Goal: Task Accomplishment & Management: Complete application form

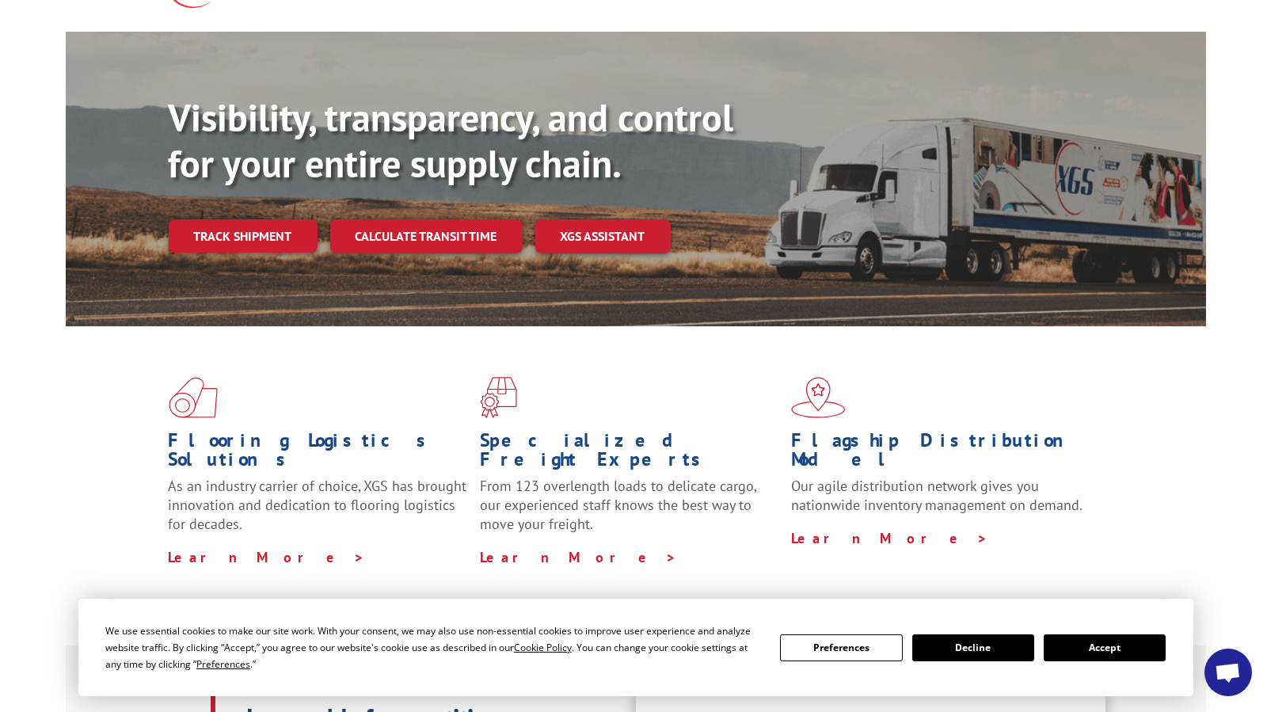
scroll to position [238, 0]
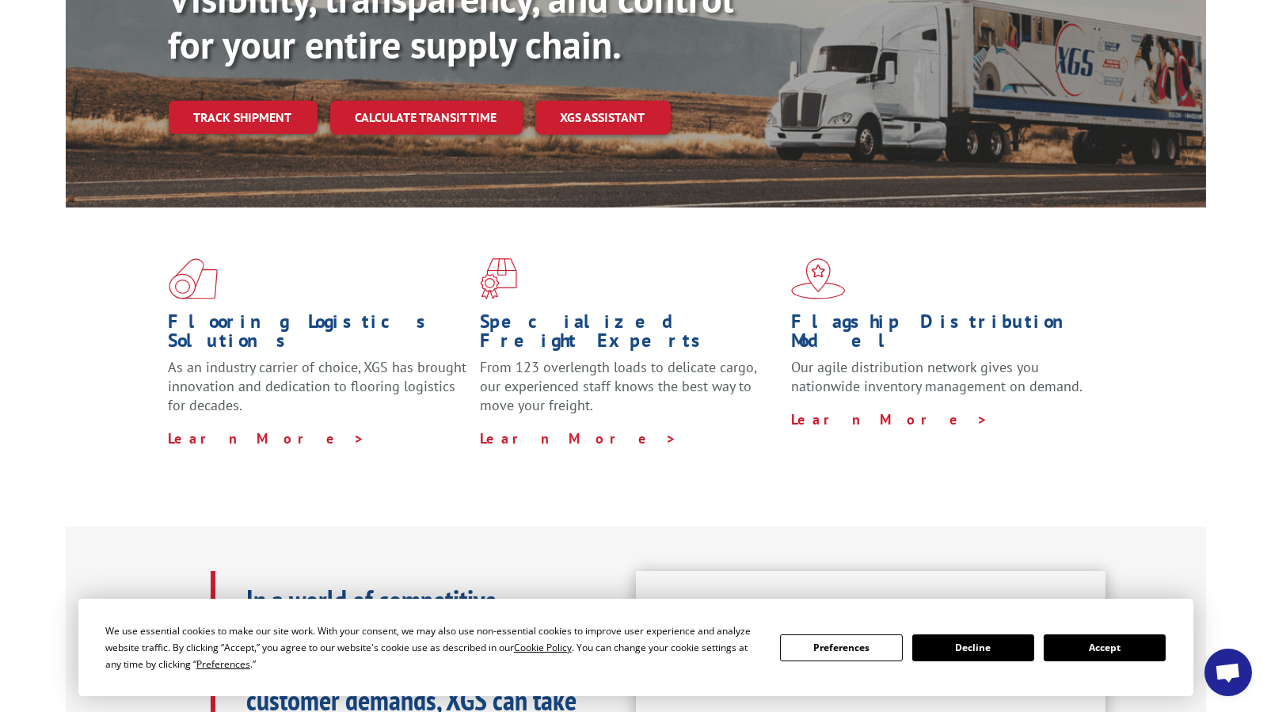
click at [1080, 649] on button "Accept" at bounding box center [1105, 647] width 122 height 27
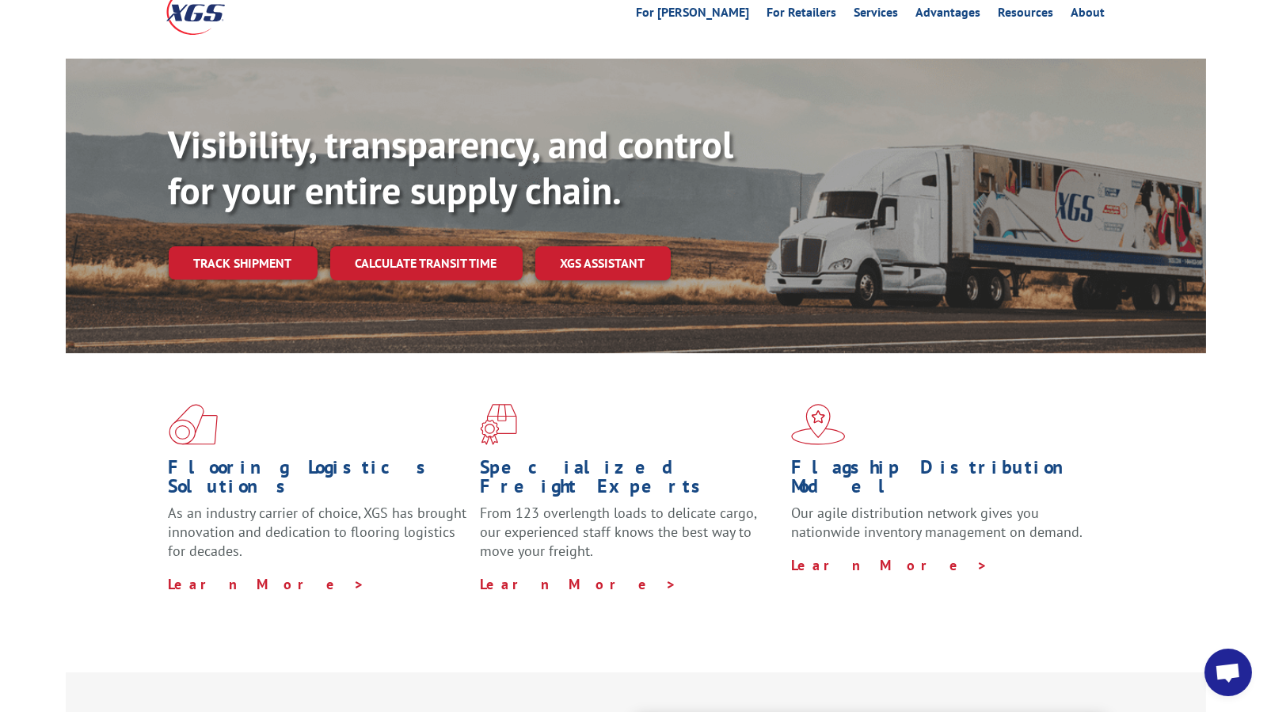
scroll to position [0, 0]
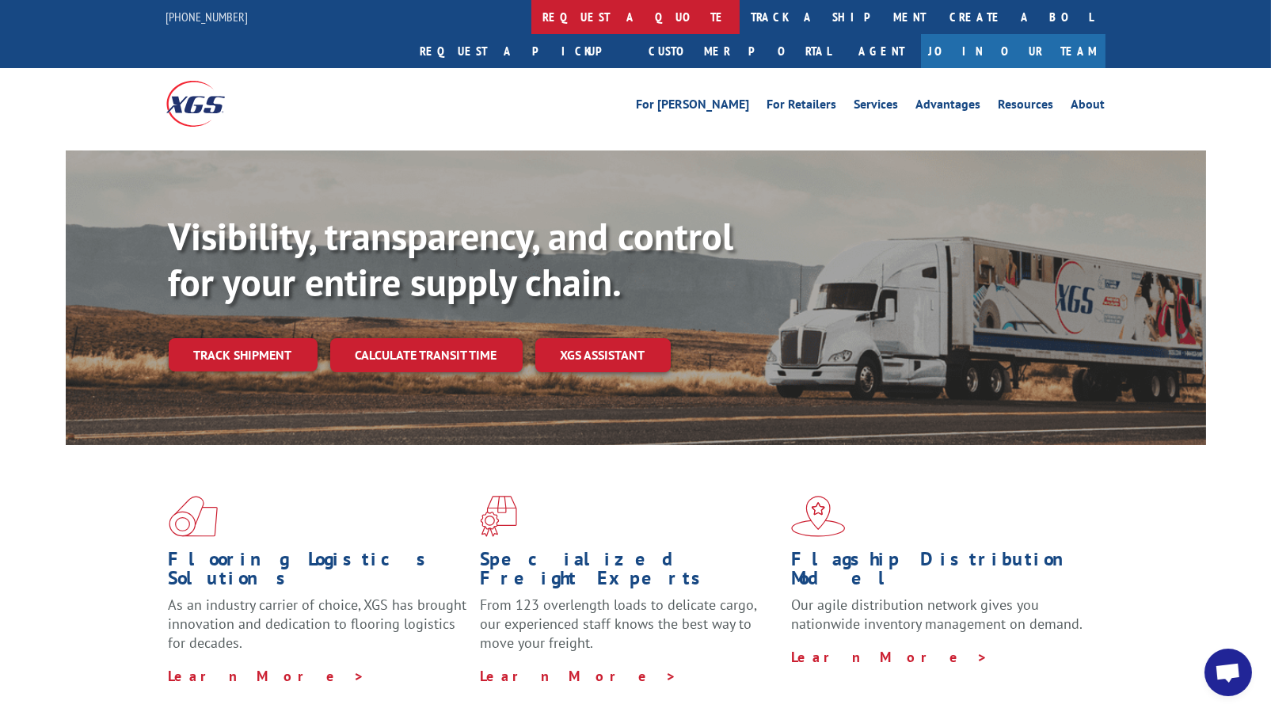
click at [531, 14] on link "request a quote" at bounding box center [635, 17] width 208 height 34
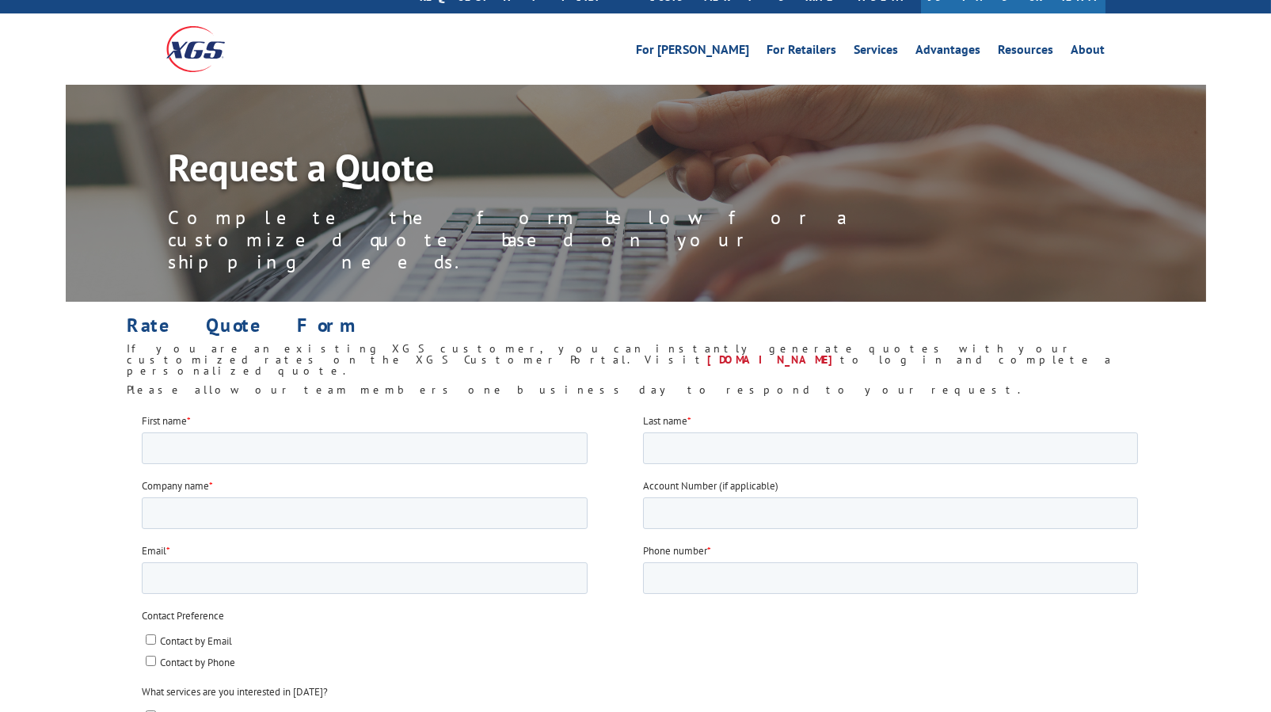
scroll to position [79, 0]
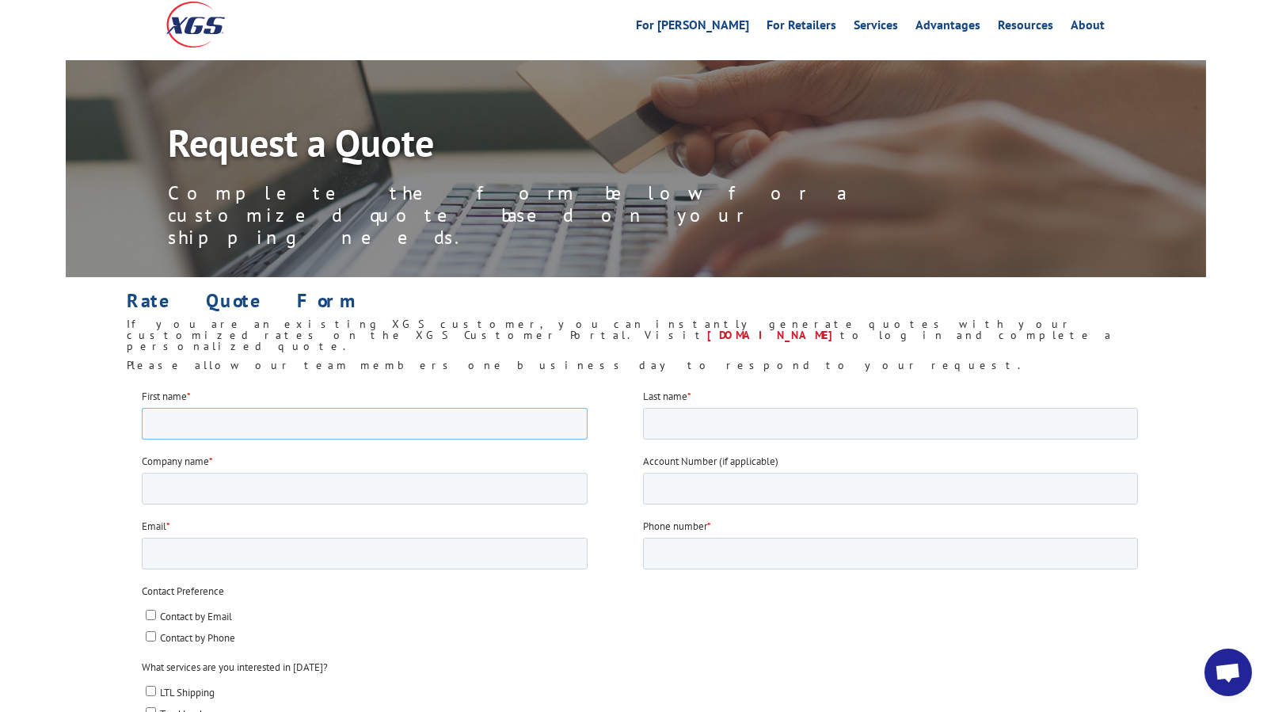
click at [214, 419] on input "First name *" at bounding box center [364, 423] width 446 height 32
type input "Margiotti"
drag, startPoint x: 217, startPoint y: 425, endPoint x: -72, endPoint y: 420, distance: 289.0
click html "First name * Margiotti Last name * Margiotti Company name * Account Number (if …"
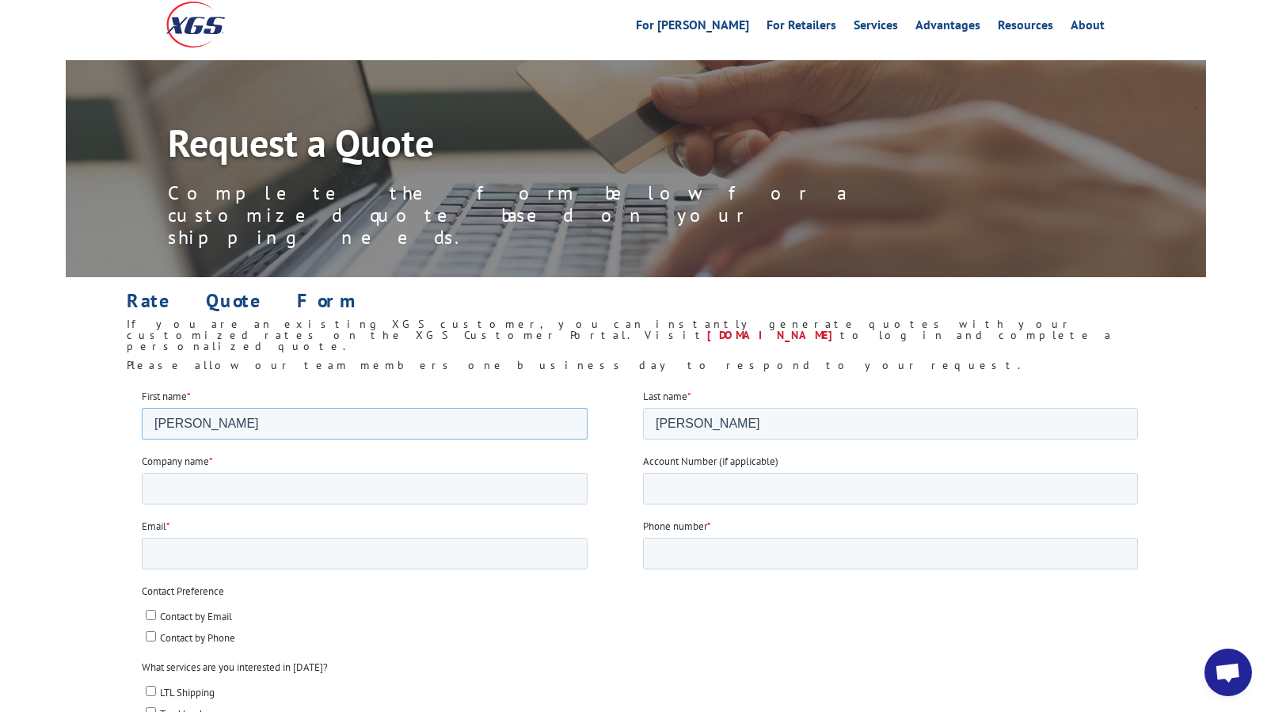
type input "John"
click at [156, 495] on input "Company name *" at bounding box center [364, 488] width 446 height 32
type input "Quality Floors Contract, Inc"
type input "j.margiotti@qfcinc.net"
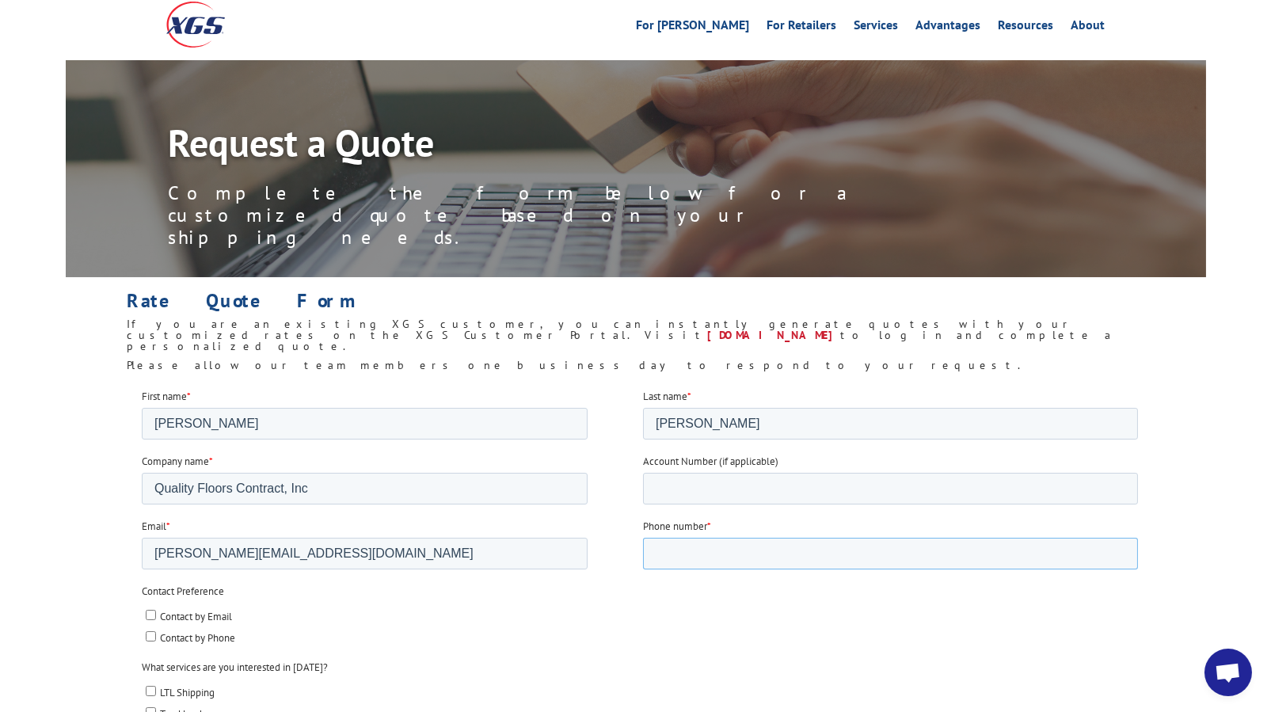
type input "14692231053"
type input "75006"
click at [664, 555] on input "14692231053" at bounding box center [889, 553] width 495 height 32
type input "4692231053"
click at [152, 611] on input "Contact by Email" at bounding box center [150, 614] width 10 height 10
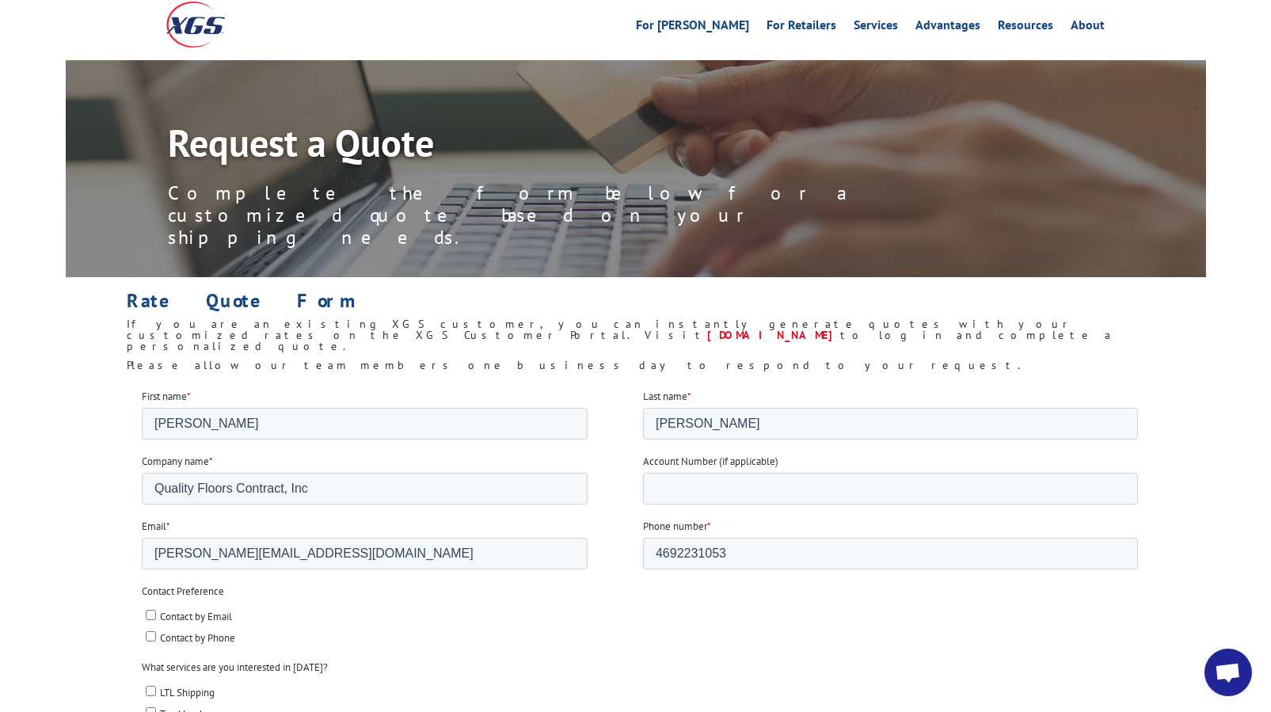
checkbox input "true"
click at [152, 632] on input "Contact by Phone" at bounding box center [150, 635] width 10 height 10
checkbox input "true"
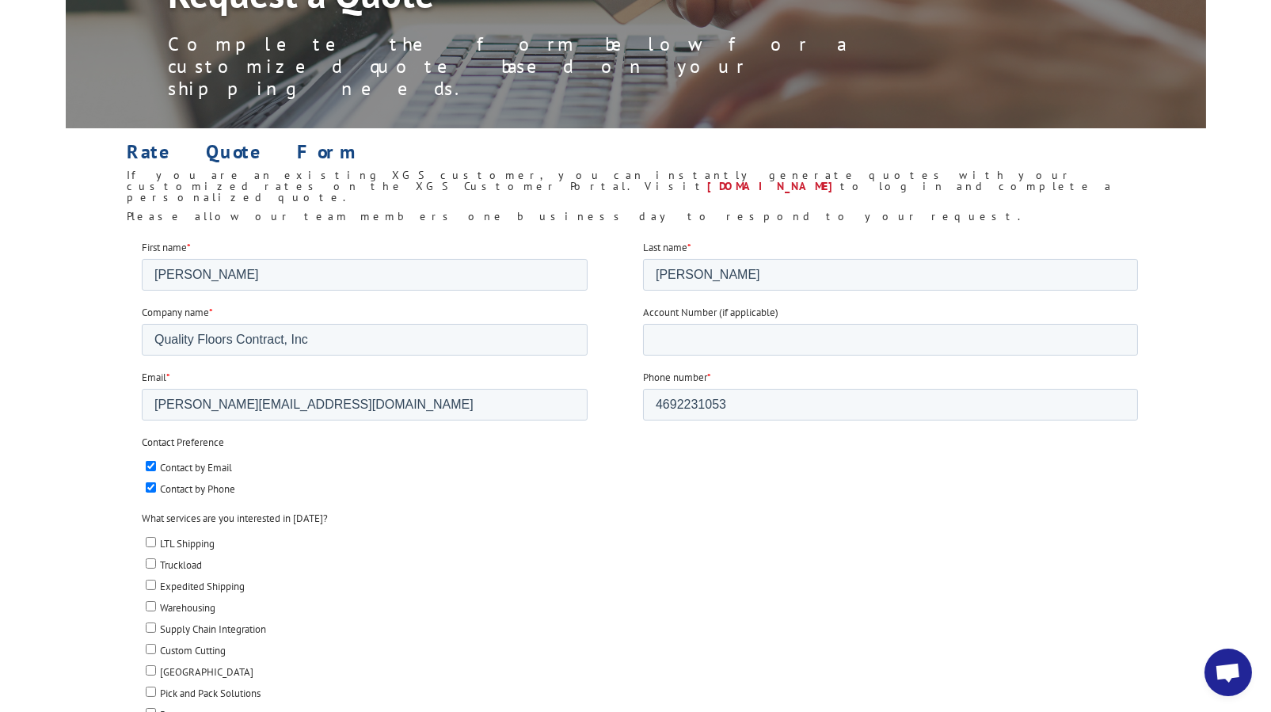
scroll to position [238, 0]
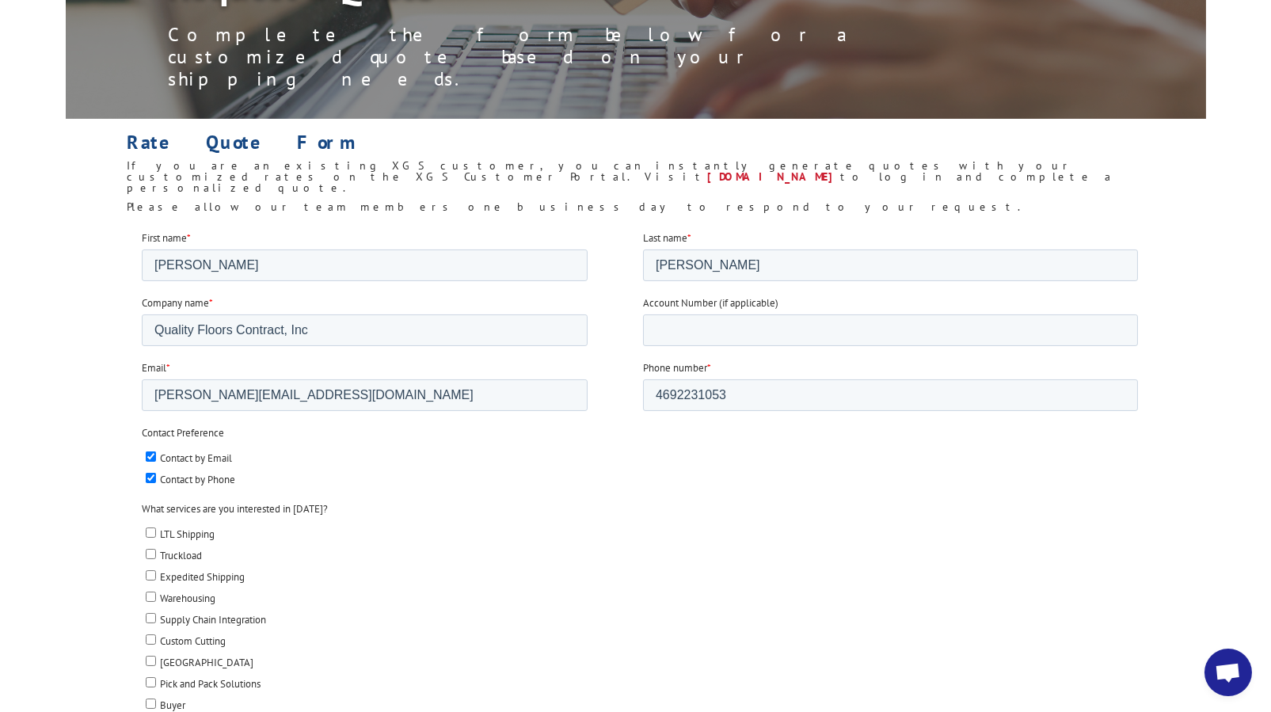
click at [150, 550] on input "Truckload" at bounding box center [150, 553] width 10 height 10
checkbox input "true"
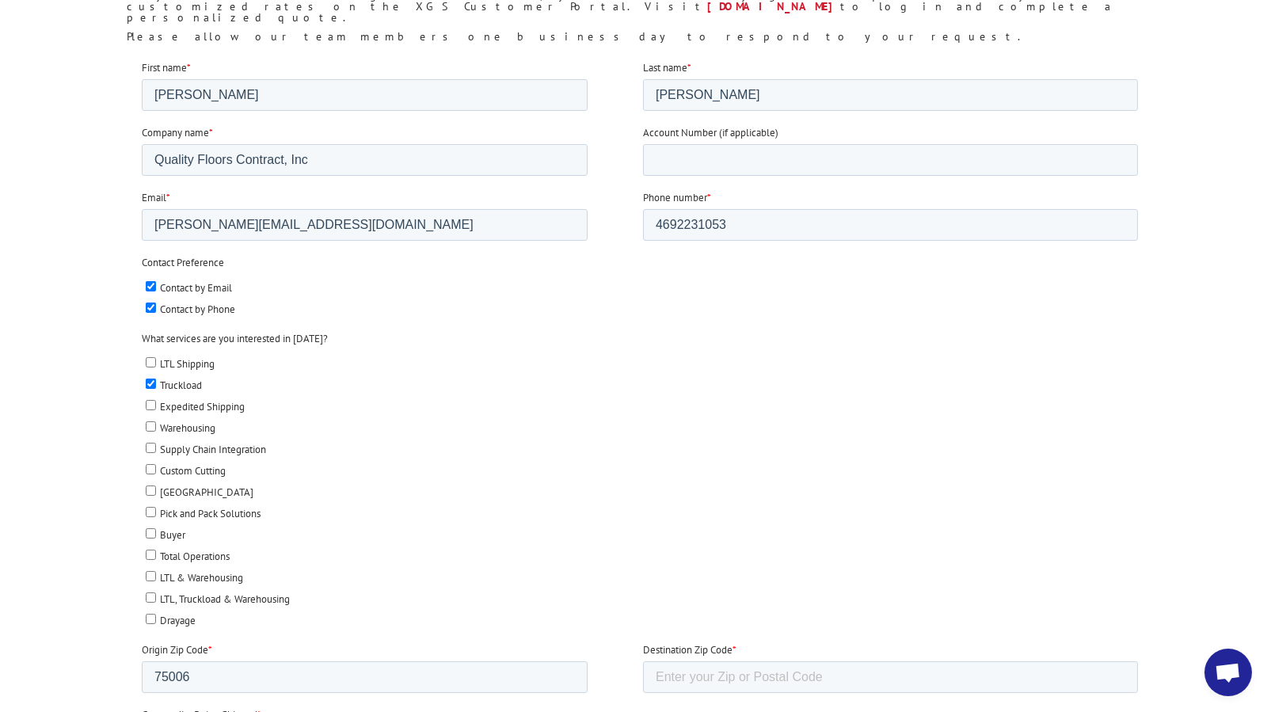
scroll to position [554, 0]
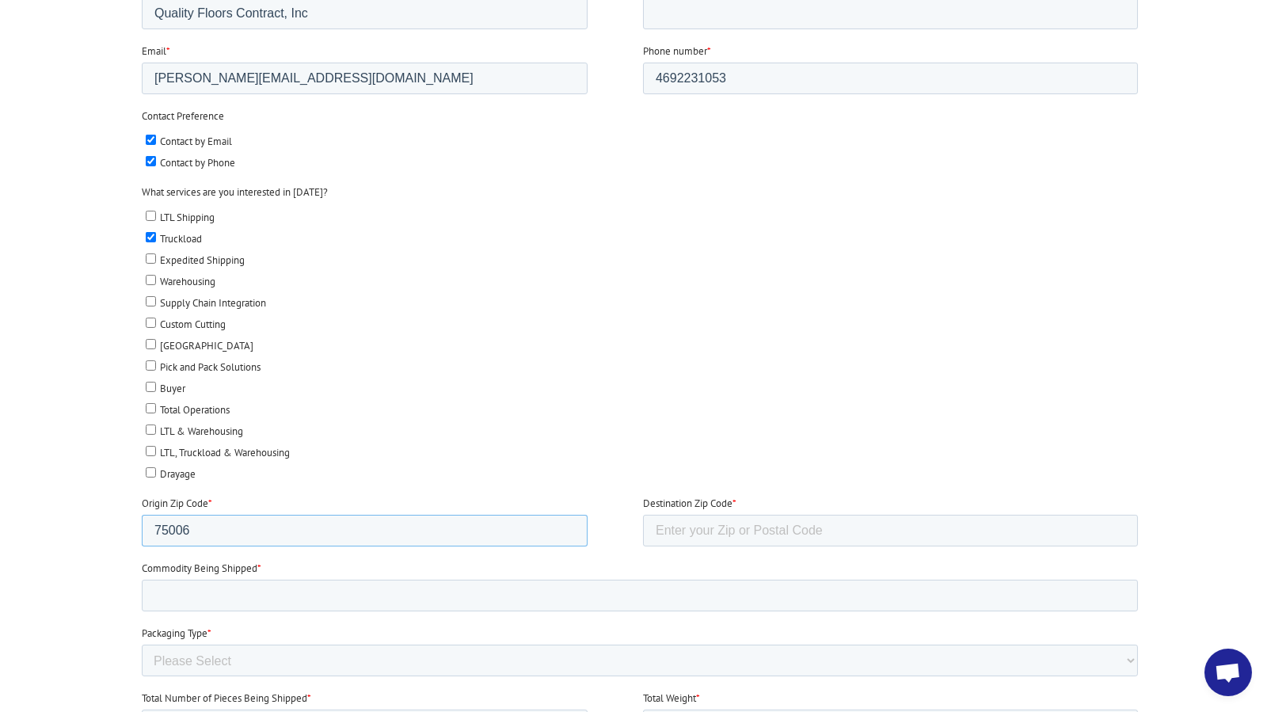
drag, startPoint x: 216, startPoint y: 527, endPoint x: 40, endPoint y: 523, distance: 175.8
click html "First name * John Last name * Margiotti Company name * Quality Floors Contract,…"
type input "30701"
click at [691, 524] on input "Destination Zip Code *" at bounding box center [889, 531] width 495 height 32
type input "75006"
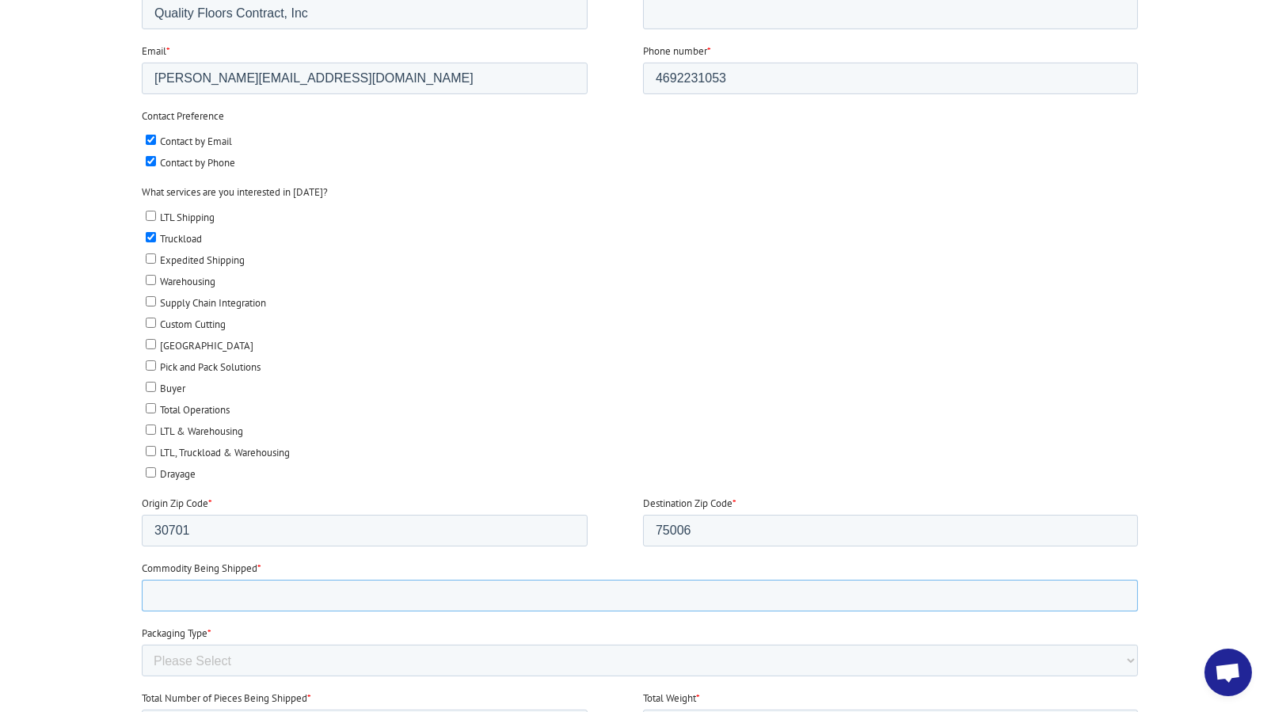
click at [241, 584] on input "Commodity Being Shipped *" at bounding box center [639, 596] width 996 height 32
type input "Vinyl Floring"
click at [217, 648] on select "Please Select Rolled Goods Palletized" at bounding box center [639, 661] width 996 height 32
select select "Pallets (40"x48")"
click at [141, 676] on select "Please Select Rolled Goods Palletized" at bounding box center [639, 661] width 996 height 32
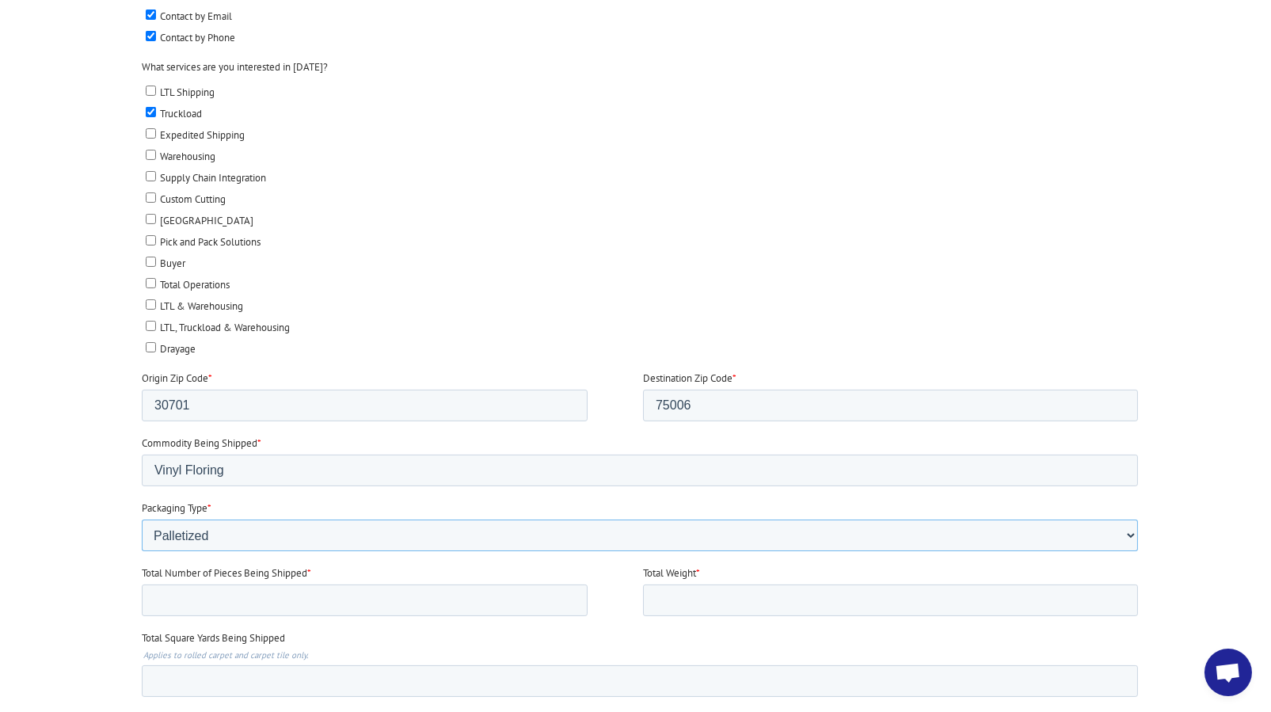
scroll to position [713, 0]
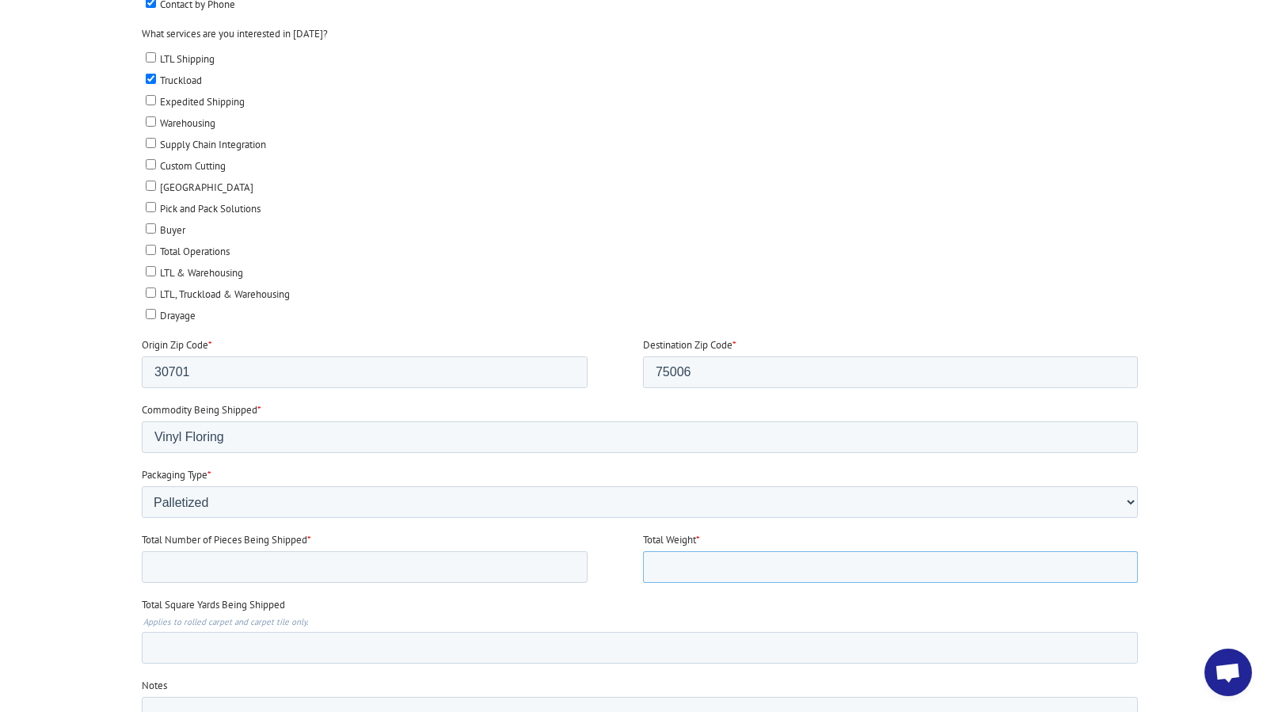
click at [662, 557] on input "Total Weight *" at bounding box center [889, 567] width 495 height 32
type input "6309.263"
click at [239, 642] on input "Total Square Yards Being Shipped" at bounding box center [639, 648] width 996 height 32
type input "3222"
drag, startPoint x: 221, startPoint y: 639, endPoint x: 69, endPoint y: 641, distance: 152.0
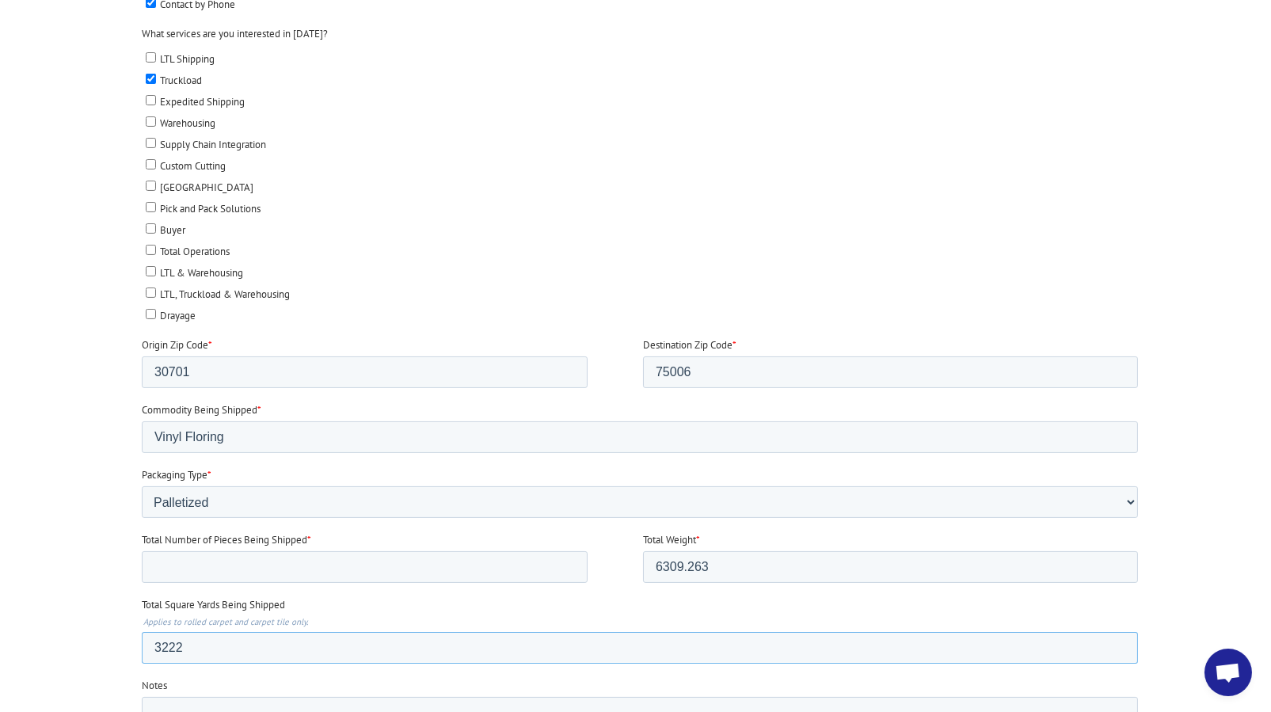
click html "First name * John Last name * Margiotti Company name * Quality Floors Contract,…"
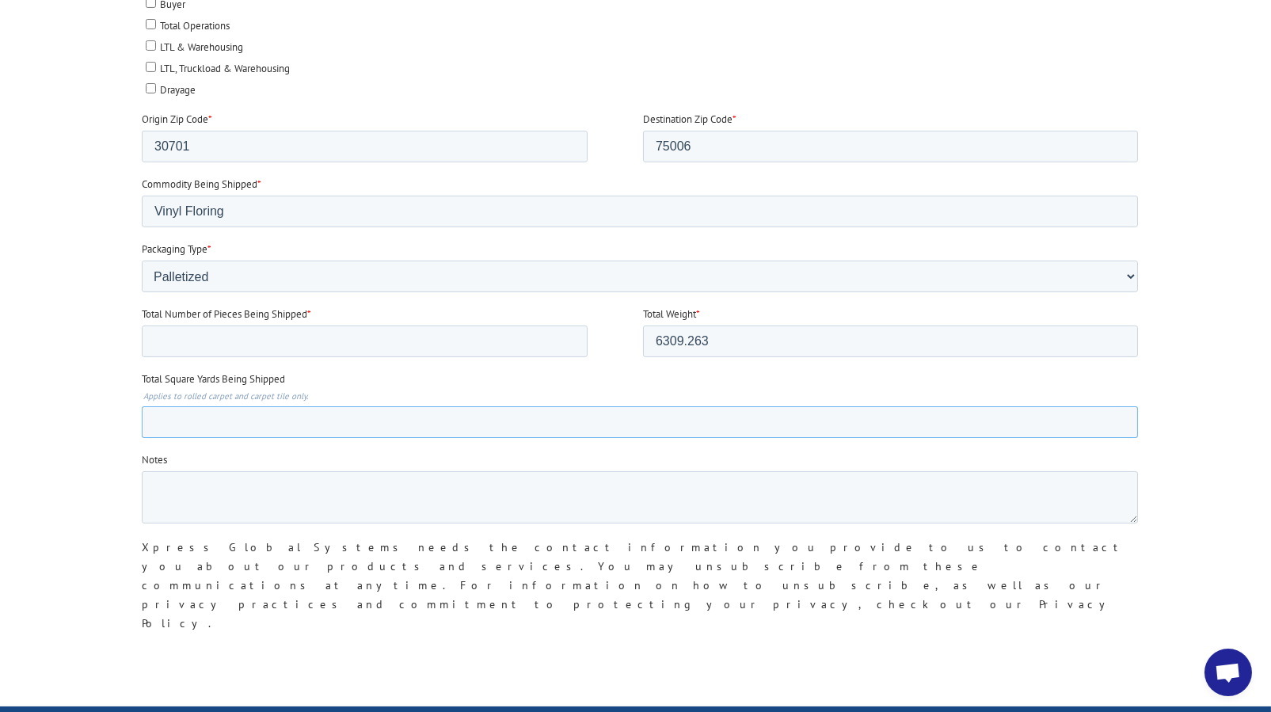
scroll to position [950, 0]
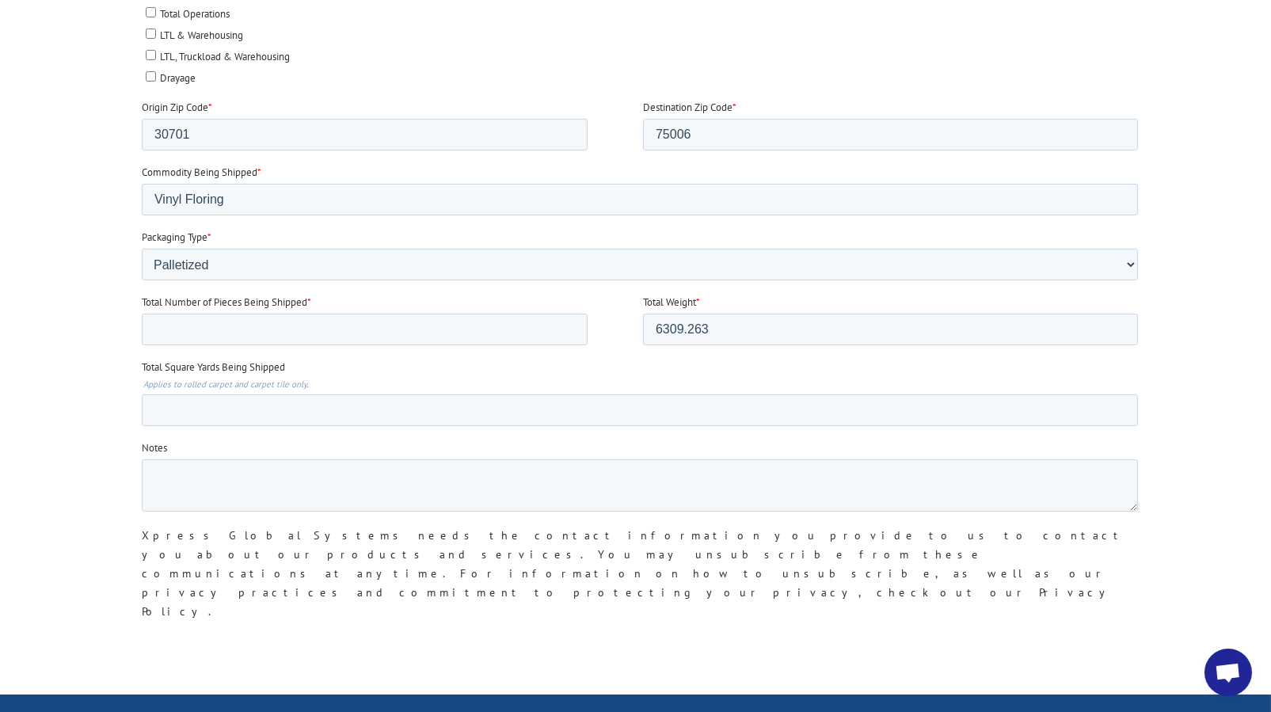
click at [169, 651] on input "Submit" at bounding box center [174, 666] width 67 height 30
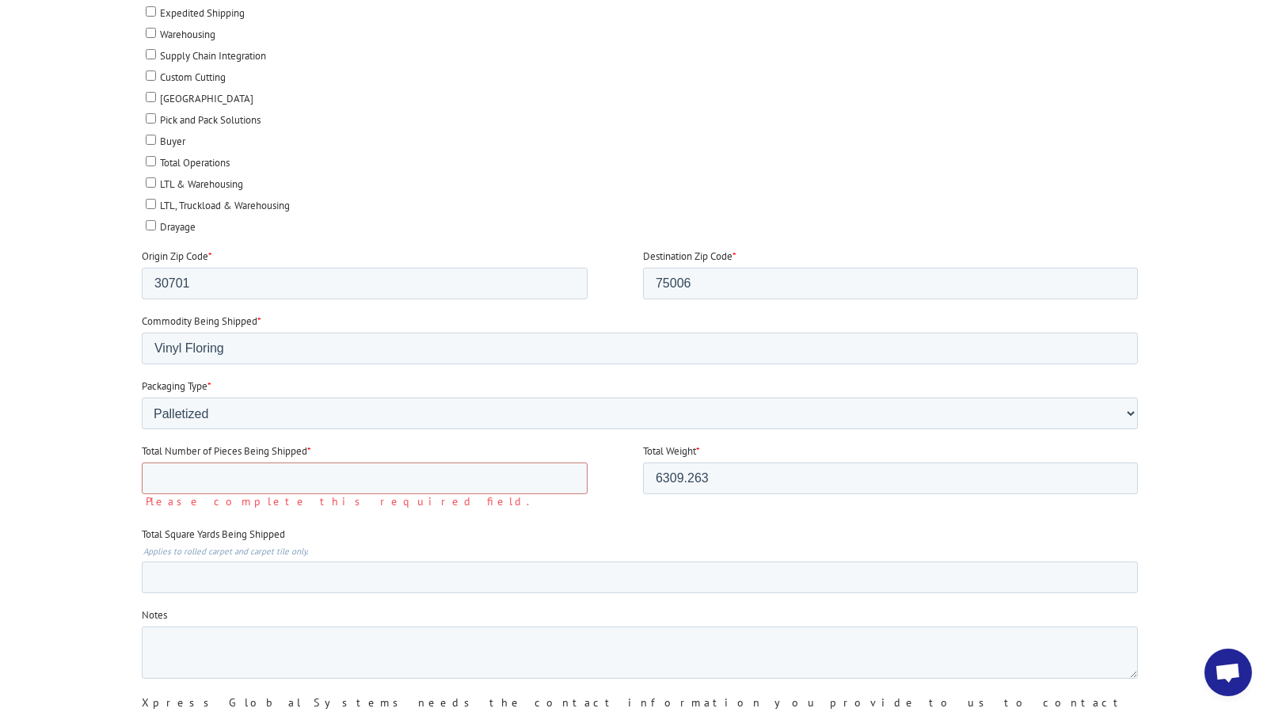
scroll to position [792, 0]
